Goal: Information Seeking & Learning: Learn about a topic

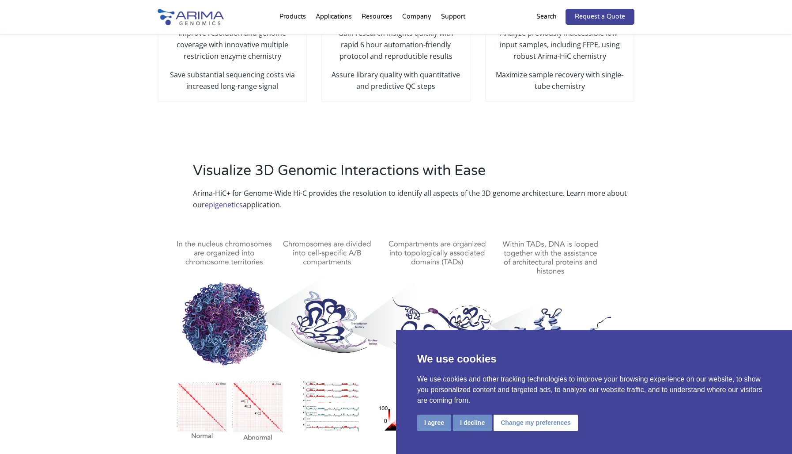
scroll to position [283, 0]
click at [434, 422] on button "I agree" at bounding box center [434, 422] width 34 height 16
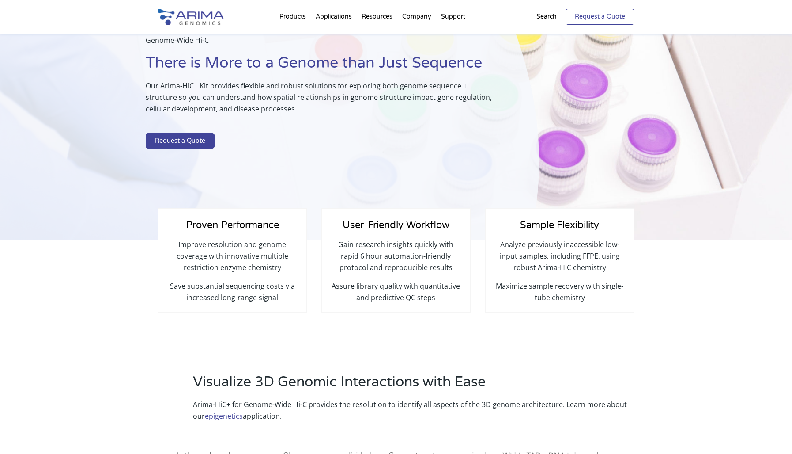
scroll to position [71, 0]
click at [542, 16] on p "Search" at bounding box center [547, 16] width 20 height 11
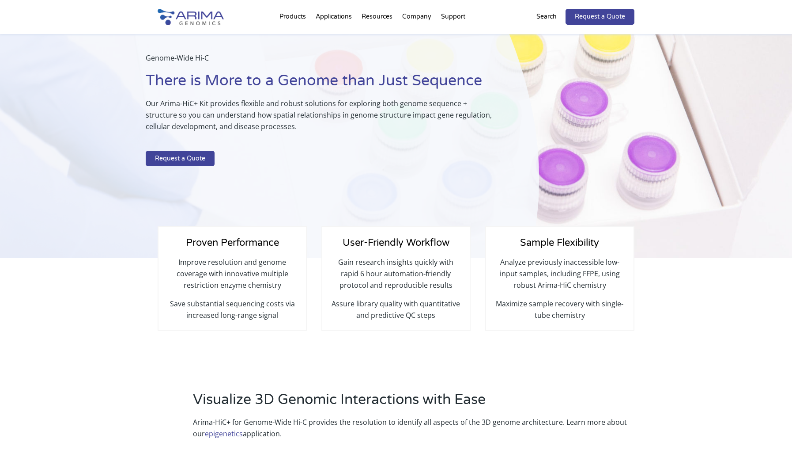
scroll to position [0, 0]
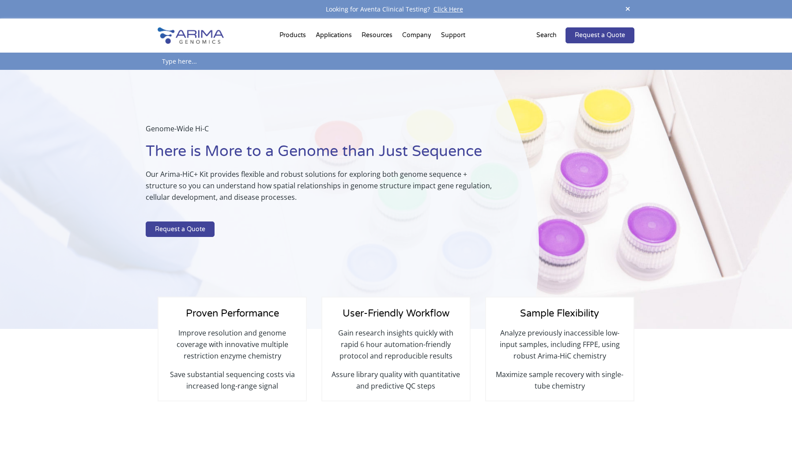
click at [540, 37] on p "Search" at bounding box center [547, 35] width 20 height 11
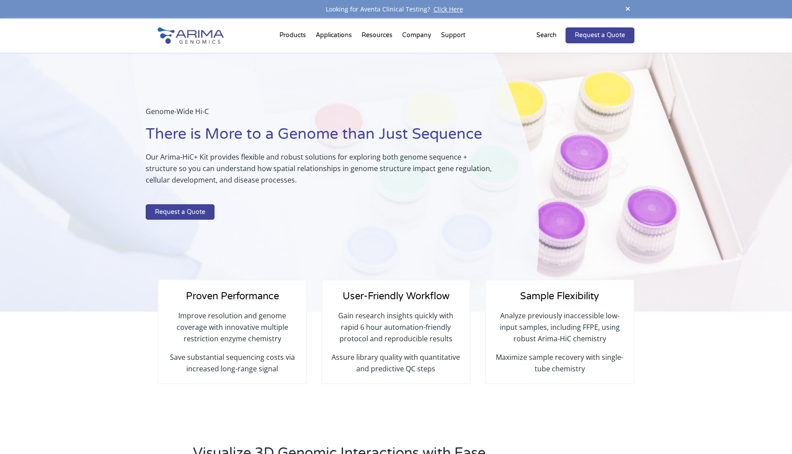
click at [540, 37] on p "Search" at bounding box center [547, 35] width 20 height 11
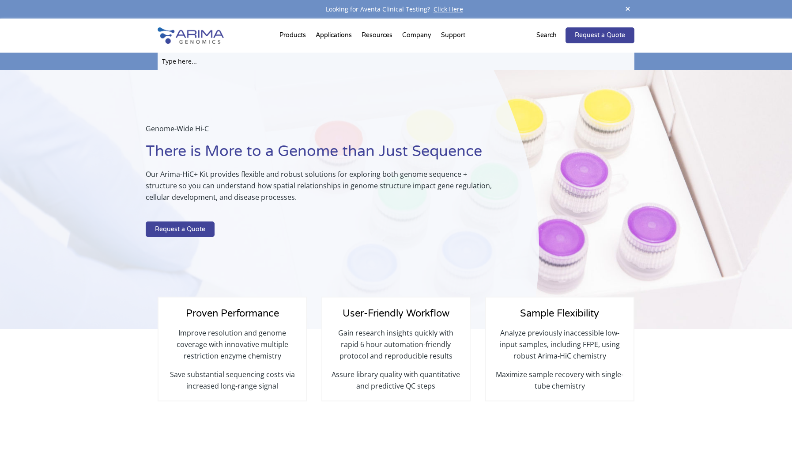
click at [214, 57] on input "text" at bounding box center [396, 61] width 477 height 17
paste input "A510008"
type input "A510008"
click input "Search" at bounding box center [0, 0] width 0 height 0
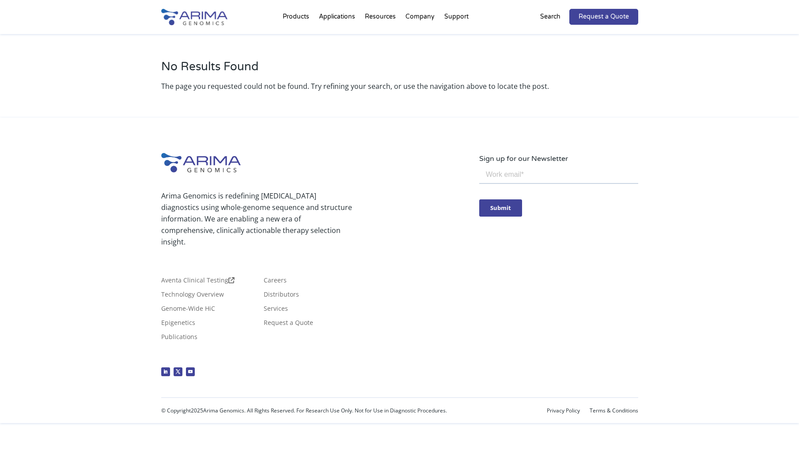
click at [551, 19] on p "Search" at bounding box center [550, 16] width 20 height 11
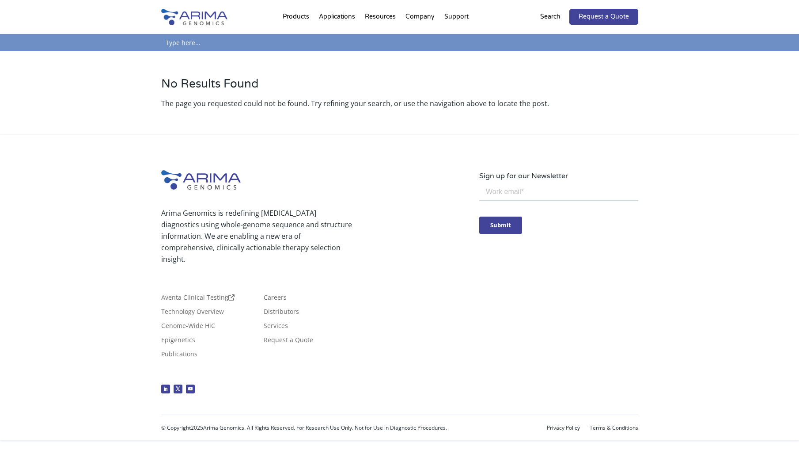
click at [203, 38] on input "text" at bounding box center [399, 42] width 477 height 17
paste input "A510008"
type input "A"
type input "Arima-HiC Kit"
click input "Search" at bounding box center [0, 0] width 0 height 0
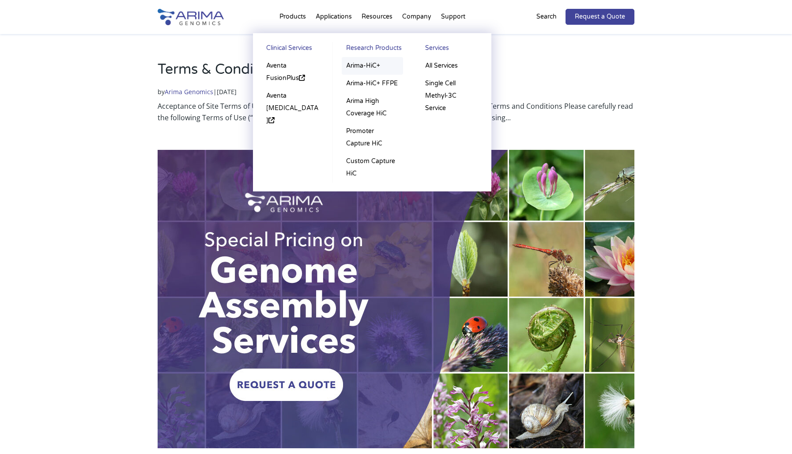
click at [356, 66] on link "Arima-HiC+" at bounding box center [372, 66] width 61 height 18
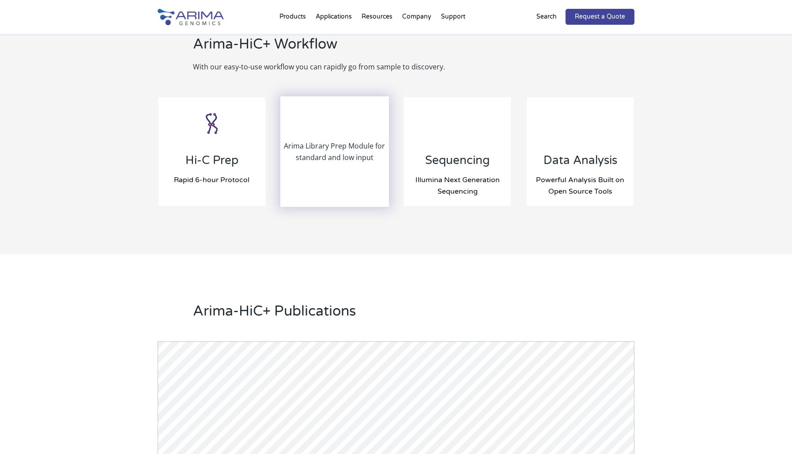
scroll to position [901, 0]
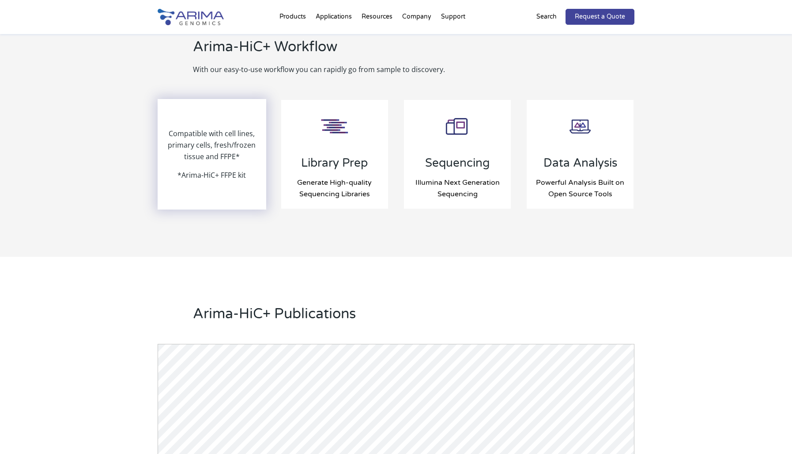
click at [216, 176] on p "*Arima-HiC+ FFPE kit" at bounding box center [212, 174] width 68 height 11
click at [212, 135] on p "Compatible with cell lines, primary cells, fresh/frozen tissue and FFPE*" at bounding box center [212, 149] width 107 height 42
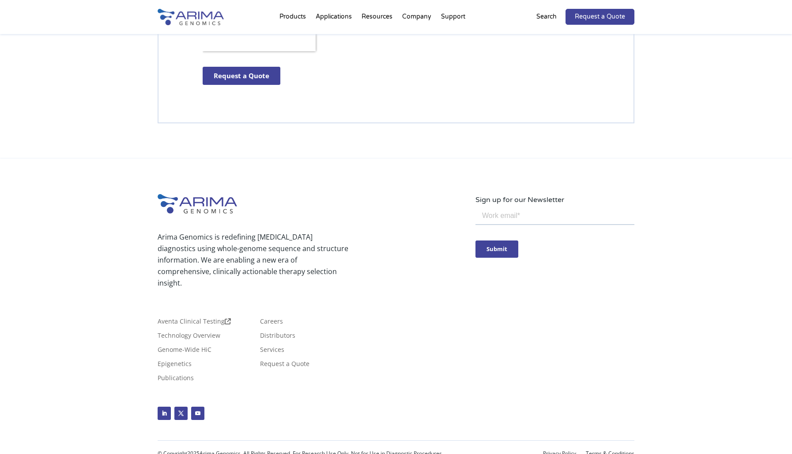
scroll to position [2553, 0]
